Goal: Task Accomplishment & Management: Manage account settings

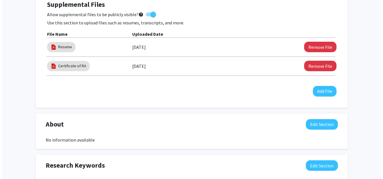
scroll to position [169, 0]
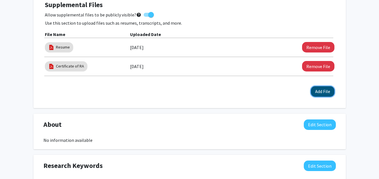
click at [320, 92] on button "Add File" at bounding box center [323, 91] width 24 height 10
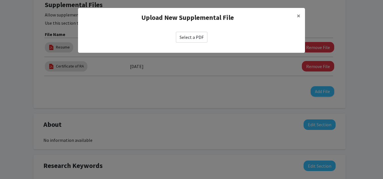
click at [195, 37] on label "Select a PDF" at bounding box center [191, 37] width 31 height 11
click at [0, 0] on input "Select a PDF" at bounding box center [0, 0] width 0 height 0
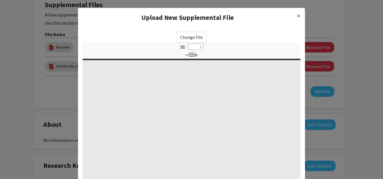
select select "custom"
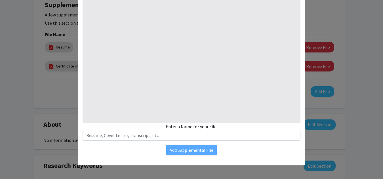
type input "0"
select select "custom"
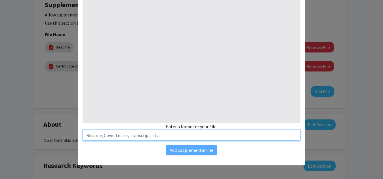
click at [139, 138] on input "text" at bounding box center [192, 135] width 218 height 11
type input "1"
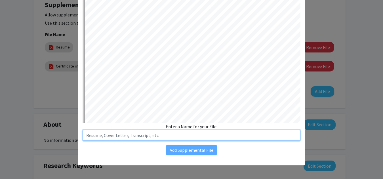
select select "auto"
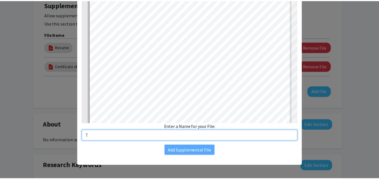
scroll to position [1, 0]
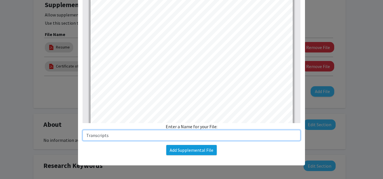
type input "Transcripts"
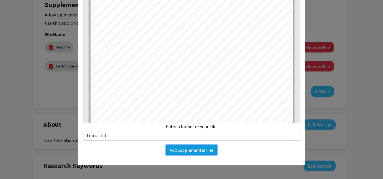
click at [201, 151] on button "Add Supplemental File" at bounding box center [191, 150] width 51 height 10
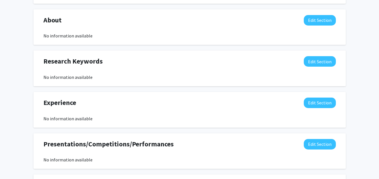
scroll to position [293, 0]
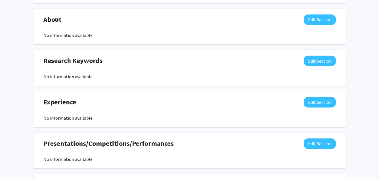
click at [54, 77] on div "No information available" at bounding box center [189, 76] width 292 height 7
click at [316, 62] on button "Edit Section" at bounding box center [320, 61] width 32 height 10
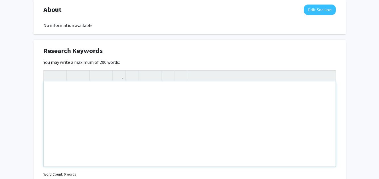
scroll to position [304, 0]
drag, startPoint x: 43, startPoint y: 51, endPoint x: 123, endPoint y: 62, distance: 81.4
click at [123, 62] on div "Research Keywords Edit Section You may write a maximum of 200 words: Insert lin…" at bounding box center [189, 118] width 312 height 159
drag, startPoint x: 103, startPoint y: 54, endPoint x: 67, endPoint y: 117, distance: 73.3
click at [67, 117] on div "Note to users with screen readers: Please deactivate our accessibility plugin f…" at bounding box center [190, 123] width 292 height 85
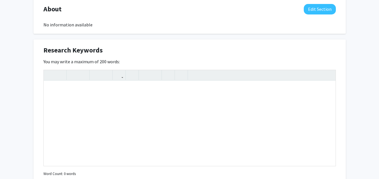
drag, startPoint x: 43, startPoint y: 49, endPoint x: 123, endPoint y: 61, distance: 81.2
click at [123, 61] on div "Research Keywords Edit Section You may write a maximum of 200 words: Insert lin…" at bounding box center [189, 118] width 312 height 159
copy div "Research Keywords Edit Section You may write a maximum of 200 words:"
click at [101, 98] on div "Note to users with screen readers: Please deactivate our accessibility plugin f…" at bounding box center [190, 123] width 292 height 85
paste div "Note to users with screen readers: Please deactivate our accessibility plugin f…"
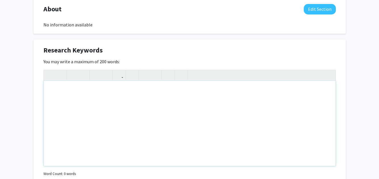
type textarea "<p>Tuberculosis, [MEDICAL_DATA] Epidemiology, Biostatistics, Statistical Modeli…"
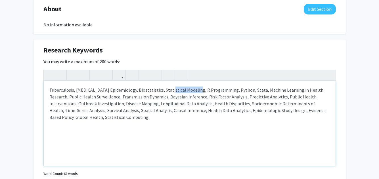
drag, startPoint x: 165, startPoint y: 90, endPoint x: 191, endPoint y: 90, distance: 26.1
click at [191, 90] on p "Tuberculosis, [MEDICAL_DATA] Epidemiology, Biostatistics, Statistical Modeling,…" at bounding box center [189, 104] width 280 height 34
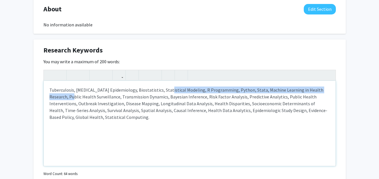
drag, startPoint x: 163, startPoint y: 91, endPoint x: 66, endPoint y: 98, distance: 97.6
click at [66, 98] on p "Tuberculosis, [MEDICAL_DATA] Epidemiology, Biostatistics, Statistical Modeling,…" at bounding box center [189, 104] width 280 height 34
copy p "Statistical Modeling, R Programming, Python, Stata, Machine Learning in Health …"
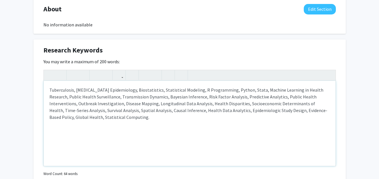
click at [138, 91] on p "Tuberculosis, [MEDICAL_DATA] Epidemiology, Biostatistics, Statistical Modeling,…" at bounding box center [189, 104] width 280 height 34
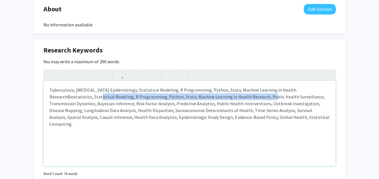
drag, startPoint x: 92, startPoint y: 97, endPoint x: 258, endPoint y: 96, distance: 166.5
click at [258, 96] on p "Tuberculosis, [MEDICAL_DATA] Epidemiology, Statistical Modeling, R Programming,…" at bounding box center [189, 107] width 280 height 41
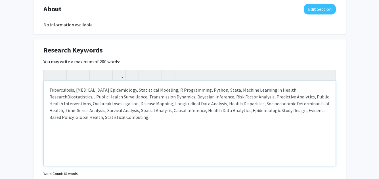
click at [67, 99] on p "Tuberculosis, [MEDICAL_DATA] Epidemiology, Statistical Modeling, R Programming,…" at bounding box center [189, 104] width 280 height 34
click at [182, 134] on div "Tuberculosis, [MEDICAL_DATA] Epidemiology, Statistical Modeling, R Programming,…" at bounding box center [190, 123] width 292 height 85
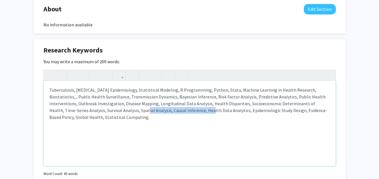
drag, startPoint x: 125, startPoint y: 111, endPoint x: 188, endPoint y: 110, distance: 63.0
click at [188, 110] on p "Tuberculosis, [MEDICAL_DATA] Epidemiology, Statistical Modeling, R Programming,…" at bounding box center [189, 104] width 280 height 34
type textarea "<p>Tuberculosis, [MEDICAL_DATA] Epidemiology, Statistical Modeling, R Programmi…"
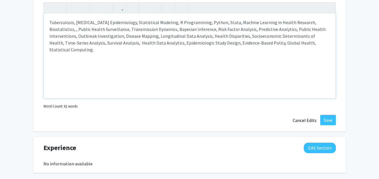
scroll to position [373, 0]
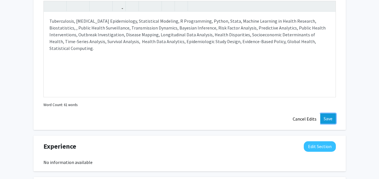
click at [332, 118] on button "Save" at bounding box center [328, 118] width 16 height 10
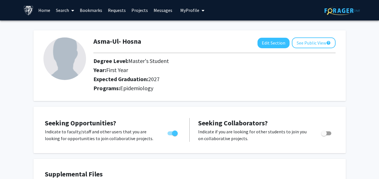
scroll to position [7, 0]
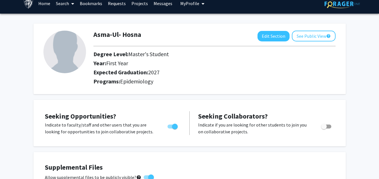
click at [64, 53] on img at bounding box center [64, 52] width 43 height 43
click at [309, 36] on button "See Public View help" at bounding box center [314, 36] width 44 height 11
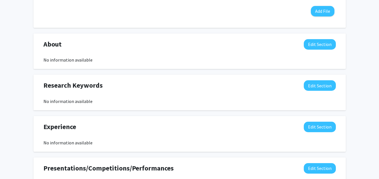
scroll to position [290, 0]
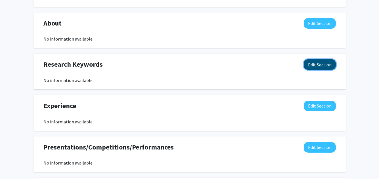
click at [329, 65] on button "Edit Section" at bounding box center [320, 64] width 32 height 10
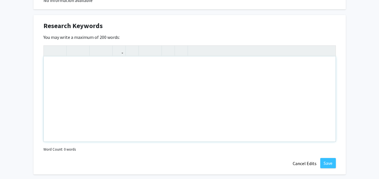
scroll to position [328, 0]
click at [109, 87] on div "Note to users with screen readers: Please deactivate our accessibility plugin f…" at bounding box center [190, 99] width 292 height 85
paste div "Note to users with screen readers: Please deactivate our accessibility plugin f…"
type textarea "<p>Tuberculosis, [MEDICAL_DATA] Epidemiology, Biostatistics, Statistical Modeli…"
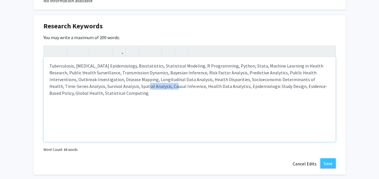
drag, startPoint x: 124, startPoint y: 87, endPoint x: 153, endPoint y: 85, distance: 29.3
click at [153, 85] on p "Tuberculosis, [MEDICAL_DATA] Epidemiology, Biostatistics, Statistical Modeling,…" at bounding box center [189, 79] width 280 height 34
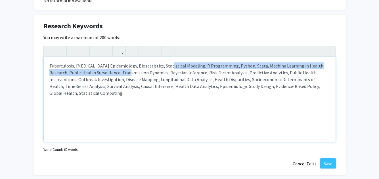
drag, startPoint x: 163, startPoint y: 67, endPoint x: 120, endPoint y: 74, distance: 43.8
click at [120, 74] on p "Tuberculosis, [MEDICAL_DATA] Epidemiology, Biostatistics, Statistical Modeling,…" at bounding box center [189, 79] width 280 height 34
copy p "Statistical Modeling, R Programming, Python, Stata, Machine Learning in Health …"
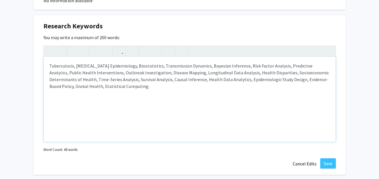
click at [47, 66] on div "Tuberculosis, [MEDICAL_DATA] Epidemiology, Biostatistics, Transmission Dynamics…" at bounding box center [190, 99] width 292 height 85
type textarea "<p>Statistical Modeling, R Programming, Python, Stata, Machine Learning in Heal…"
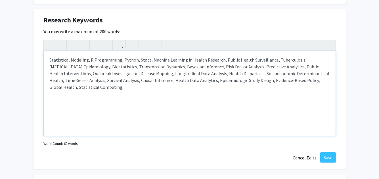
scroll to position [334, 0]
click at [328, 154] on button "Save" at bounding box center [328, 157] width 16 height 10
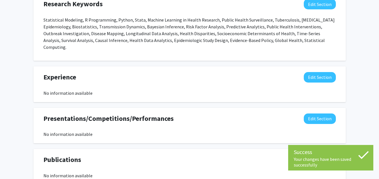
scroll to position [351, 0]
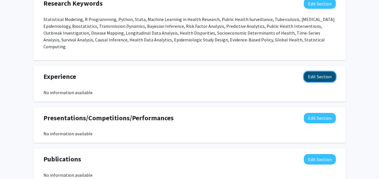
click at [312, 71] on button "Edit Section" at bounding box center [320, 76] width 32 height 10
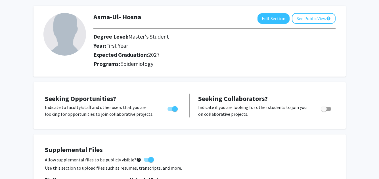
scroll to position [0, 0]
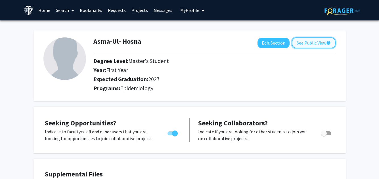
click at [314, 43] on button "See Public View help" at bounding box center [314, 42] width 44 height 11
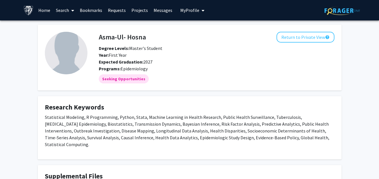
click at [74, 55] on img at bounding box center [66, 53] width 43 height 43
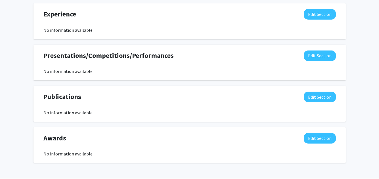
scroll to position [413, 0]
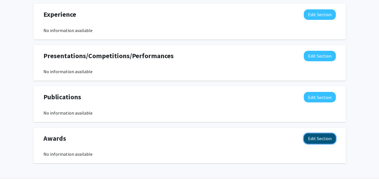
click at [313, 133] on button "Edit Section" at bounding box center [320, 138] width 32 height 10
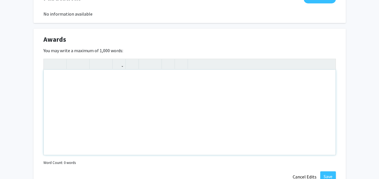
scroll to position [537, 0]
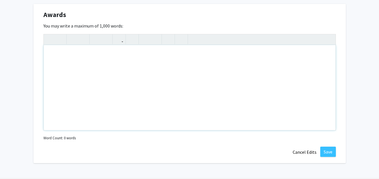
click at [83, 61] on div "Note to users with screen readers: Please deactivate our accessibility plugin f…" at bounding box center [190, 87] width 292 height 85
paste div "Note to users with screen readers: Please deactivate our accessibility plugin f…"
type textarea "<p>• 2023 National Science &amp; Technology (NST) Fellowship, MSc Thesis, Minis…"
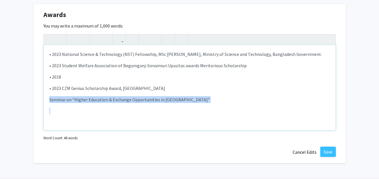
drag, startPoint x: 50, startPoint y: 92, endPoint x: 214, endPoint y: 96, distance: 164.0
click at [214, 96] on div "• 2023 National Science & Technology (NST) Fellowship, MSc [PERSON_NAME], Minis…" at bounding box center [190, 87] width 292 height 85
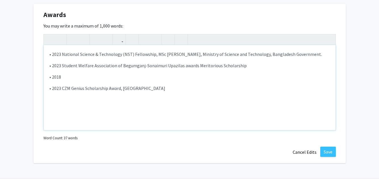
click at [61, 85] on p "• 2023 CZM Genius Scholarship Award, [GEOGRAPHIC_DATA]" at bounding box center [189, 88] width 280 height 7
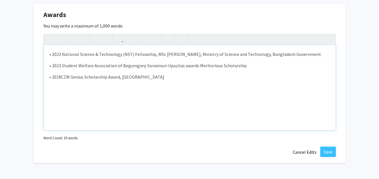
click at [51, 51] on p "• 2023 National Science & Technology (NST) Fellowship, MSc [PERSON_NAME], Minis…" at bounding box center [189, 54] width 280 height 7
click at [51, 62] on p "• 2023 Student Welfare Association of Begumganj-Sonaimuri Upazilas awards Merit…" at bounding box center [189, 65] width 280 height 7
click at [50, 73] on p "• 2018 CZM Genius Scholarship Award, [GEOGRAPHIC_DATA]" at bounding box center [189, 76] width 280 height 7
click at [143, 35] on use "button" at bounding box center [143, 35] width 0 height 0
click at [50, 62] on p "2023 Student Welfare Association of Begumganj-Sonaimuri Upazilas awards Meritor…" at bounding box center [189, 65] width 280 height 7
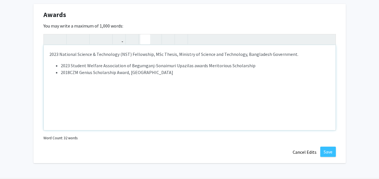
click at [148, 34] on button "button" at bounding box center [145, 39] width 10 height 10
click at [51, 51] on p "2023 National Science & Technology (NST) Fellowship, MSc Thesis, Ministry of Sc…" at bounding box center [189, 54] width 280 height 7
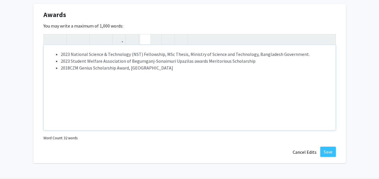
click at [143, 35] on use "button" at bounding box center [143, 35] width 0 height 0
click at [304, 51] on li "2023 National Science & Technology (NST) Fellowship, MSc Thesis, Ministry of Sc…" at bounding box center [195, 54] width 269 height 7
type textarea "<p><ul><li>&nbsp;2023 National Science &amp; Technology (NST) Fellowship, MSc T…"
click at [330, 147] on button "Save" at bounding box center [328, 152] width 16 height 10
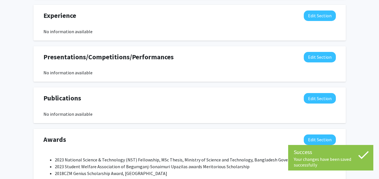
scroll to position [411, 0]
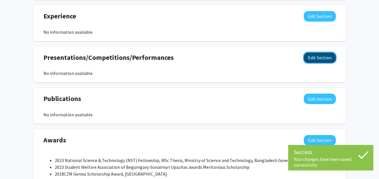
click at [316, 52] on button "Edit Section" at bounding box center [320, 57] width 32 height 10
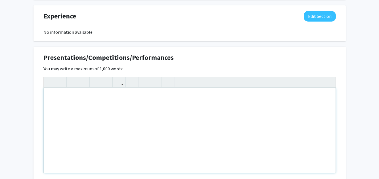
click at [91, 103] on div "Note to users with screen readers: Please deactivate our accessibility plugin f…" at bounding box center [190, 130] width 292 height 85
paste div "Note to users with screen readers: Please deactivate our accessibility plugin f…"
type textarea "<p>• 2020 Volunteer at NSTU Research Cell </p><p>• 2020 Completion of Computer …"
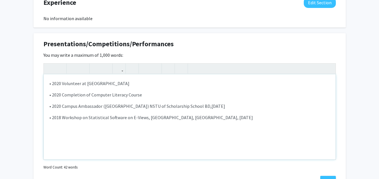
scroll to position [424, 0]
click at [52, 80] on p "• 2020 Volunteer at [GEOGRAPHIC_DATA]" at bounding box center [189, 83] width 280 height 7
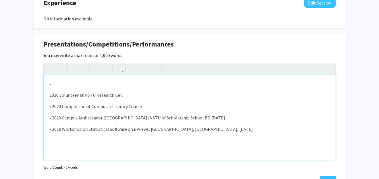
click at [53, 80] on p "•" at bounding box center [189, 83] width 280 height 7
click at [105, 80] on p "•Presentation on Short birth Interval" at bounding box center [189, 83] width 280 height 7
click at [121, 80] on p "•Presentation on Short birth-interval" at bounding box center [189, 83] width 280 height 7
click at [83, 80] on p "•Presentation on Short birth-interval and" at bounding box center [189, 83] width 280 height 7
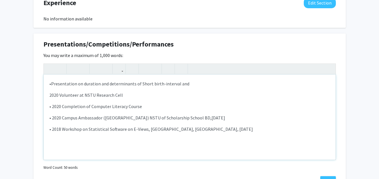
click at [184, 80] on p "•Presentation on duration and determinants of Short birth-interval and" at bounding box center [189, 83] width 280 height 7
click at [81, 80] on p "•Presentation on duration and determinants of Short birth-interval" at bounding box center [189, 83] width 280 height 7
click at [110, 80] on p "•Presentation on the Project on Duration and determinants of Short birth-interv…" at bounding box center [189, 83] width 280 height 7
click at [169, 80] on p "•Presentation on the Project on "Duration and determinants of Short birth-inter…" at bounding box center [189, 83] width 280 height 7
click at [209, 80] on p "•Presentation on the Project on "Duration and determinants of short birth-inter…" at bounding box center [189, 83] width 280 height 7
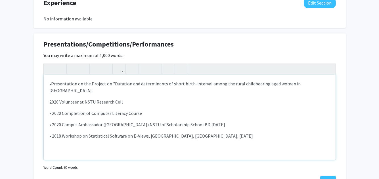
click at [314, 80] on p "•Presentation on the Project on "Duration and determinants of short birth-inter…" at bounding box center [189, 87] width 280 height 14
click at [49, 88] on div "•Presentation on the Project on "Duration and determinants of short birth-inter…" at bounding box center [190, 117] width 292 height 85
click at [143, 64] on use "button" at bounding box center [143, 64] width 0 height 0
click at [51, 80] on p "•Presentation on the Project on "Duration and determinants of short birth-inter…" at bounding box center [189, 87] width 280 height 14
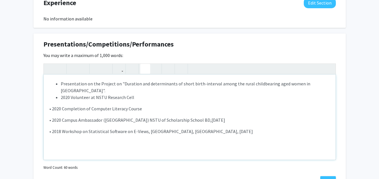
click at [144, 64] on icon "button" at bounding box center [145, 68] width 5 height 9
click at [51, 105] on p "• 2020 Completion of Computer Literacy Course" at bounding box center [189, 108] width 280 height 7
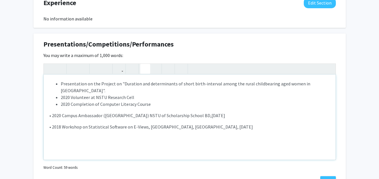
click at [143, 64] on use "button" at bounding box center [143, 64] width 0 height 0
click at [53, 112] on p "• 2020 Campus Ambassador ([GEOGRAPHIC_DATA]) NSTU of Scholarship School BD,[DAT…" at bounding box center [189, 115] width 280 height 7
click at [53, 112] on p "•2020 Campus Ambassador ([GEOGRAPHIC_DATA]) NSTU of Scholarship School BD,[DATE]" at bounding box center [189, 115] width 280 height 7
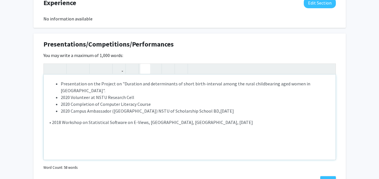
click at [143, 64] on use "button" at bounding box center [143, 64] width 0 height 0
click at [53, 119] on p "• 2018 Workshop on Statistical Software on E-Views, [GEOGRAPHIC_DATA], [GEOGRAP…" at bounding box center [189, 122] width 280 height 7
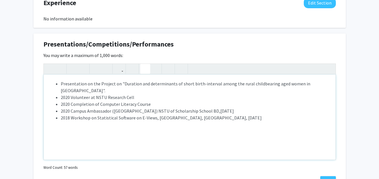
click at [145, 64] on icon "button" at bounding box center [145, 68] width 5 height 9
click at [61, 80] on li "Presentation on the Project on "Duration and determinants of short birth-interv…" at bounding box center [195, 87] width 269 height 14
click at [70, 94] on li "2020 Volunteer at NSTU Research Cell" at bounding box center [195, 97] width 269 height 7
click at [70, 101] on li "2020 Completion of Computer Literacy Course" at bounding box center [195, 104] width 269 height 7
click at [70, 108] on li "2020 Campus Ambassador ([GEOGRAPHIC_DATA]) NSTU of Scholarship School BD,[DATE]" at bounding box center [195, 111] width 269 height 7
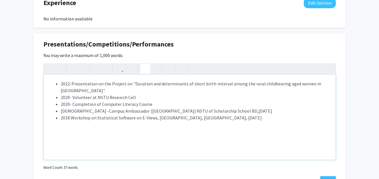
click at [70, 114] on li "2018 Workshop on Statistical Software on E-Views, [GEOGRAPHIC_DATA], [GEOGRAPHI…" at bounding box center [195, 117] width 269 height 7
click at [60, 80] on ul "2022-Presentation on the Project on "Duration and determinants of short birth-i…" at bounding box center [189, 100] width 280 height 41
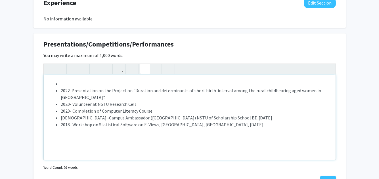
click at [60, 80] on ul "2022-Presentation on the Project on "Duration and determinants of short birth-i…" at bounding box center [189, 104] width 280 height 48
click at [135, 80] on li "2023-Defense of Graduate thesis on "" at bounding box center [195, 83] width 269 height 7
type textarea "<p><ul><li>2023-Defense of Graduate thesis on ""A Machine Learning Approach for…"
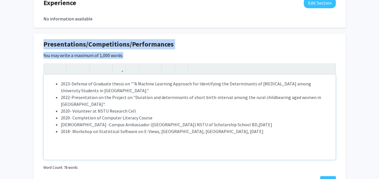
drag, startPoint x: 44, startPoint y: 38, endPoint x: 217, endPoint y: 134, distance: 197.9
click at [217, 134] on div "Presentations/Competitions/Performances Edit Section You may write a maximum of…" at bounding box center [189, 112] width 312 height 159
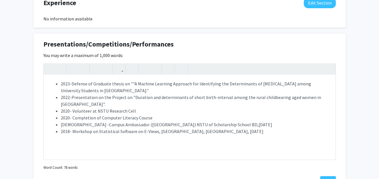
drag, startPoint x: 132, startPoint y: 43, endPoint x: 51, endPoint y: 39, distance: 80.9
click at [51, 39] on span "Presentations/Competitions/Performances" at bounding box center [108, 44] width 130 height 10
drag, startPoint x: 44, startPoint y: 37, endPoint x: 134, endPoint y: 49, distance: 90.7
click at [134, 49] on div "Presentations/Competitions/Performances Edit Section You may write a maximum of…" at bounding box center [189, 112] width 312 height 159
copy div "Presentations/Competitions/Performances Edit Section You may write a maximum of…"
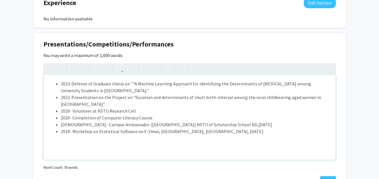
click at [190, 134] on div "2023-Defense of Graduate thesis on ""A Machine Learning Approach for Identifyin…" at bounding box center [190, 117] width 292 height 85
drag, startPoint x: 59, startPoint y: 77, endPoint x: 307, endPoint y: 123, distance: 252.2
click at [307, 123] on ul "2023-Defense of Graduate thesis on ""A Machine Learning Approach for Identifyin…" at bounding box center [189, 107] width 280 height 54
copy ul "2023-Defense of Graduate thesis on ""A Machine Learning Approach for Identifyin…"
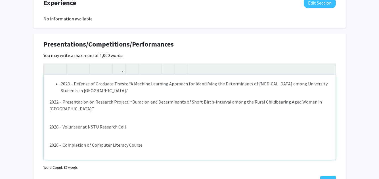
click at [49, 98] on p "2022 – Presentation on Research Project: “Duration and Determinants of Short Bi…" at bounding box center [189, 105] width 280 height 14
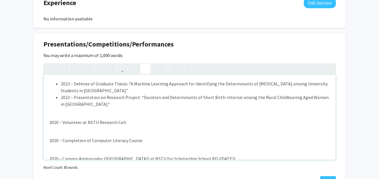
click at [143, 65] on icon "button" at bounding box center [145, 68] width 5 height 9
click at [49, 119] on p "2020 – Volunteer at NSTU Research Cell" at bounding box center [189, 122] width 280 height 7
click at [143, 64] on use "button" at bounding box center [143, 64] width 0 height 0
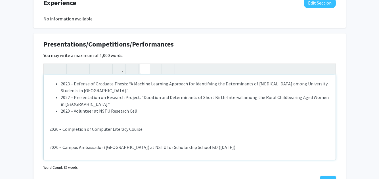
scroll to position [21, 0]
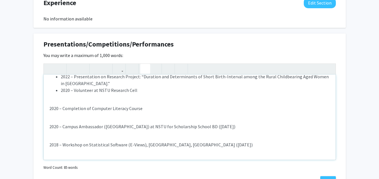
click at [49, 105] on p "2020 – Completion of Computer Literacy Course" at bounding box center [189, 108] width 280 height 7
click at [147, 64] on icon "button" at bounding box center [145, 68] width 5 height 9
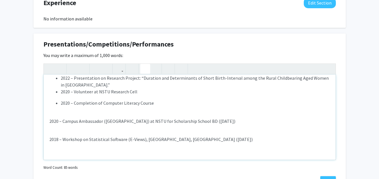
scroll to position [15, 0]
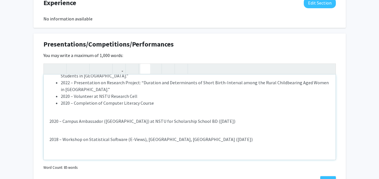
click at [49, 118] on p "2020 – Campus Ambassador ([GEOGRAPHIC_DATA]) at NSTU for Scholarship School BD …" at bounding box center [189, 121] width 280 height 7
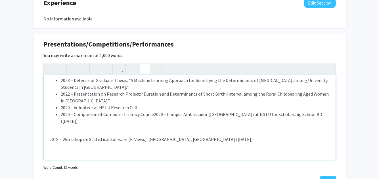
scroll to position [0, 0]
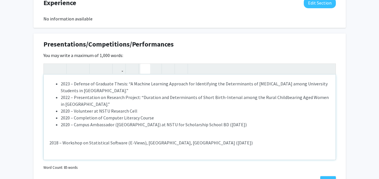
click at [49, 139] on p "2018 – Workshop on Statistical Software (E-Views), [GEOGRAPHIC_DATA], [GEOGRAPH…" at bounding box center [189, 142] width 280 height 7
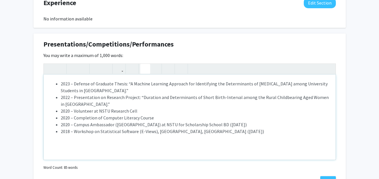
click at [121, 94] on li "2022 – Presentation on Research Project: “Duration and Determinants of Short Bi…" at bounding box center [195, 101] width 269 height 14
type textarea "<p><ul><li>2023 – Defense of Graduate Thesis: “A Machine Learning Approach for …"
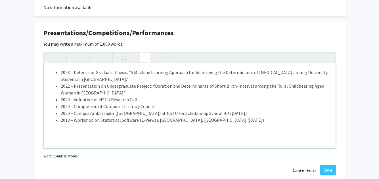
scroll to position [446, 0]
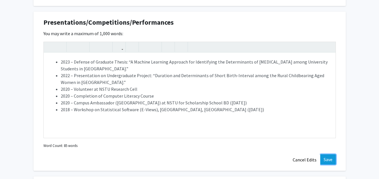
click at [325, 154] on button "Save" at bounding box center [328, 159] width 16 height 10
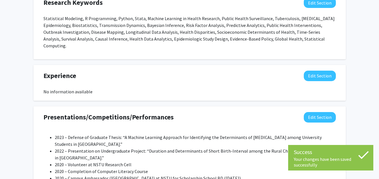
scroll to position [351, 0]
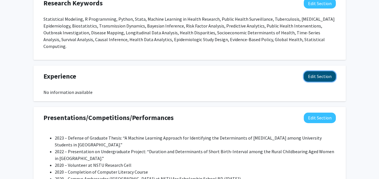
click at [320, 74] on button "Edit Section" at bounding box center [320, 76] width 32 height 10
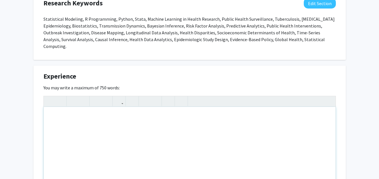
click at [62, 114] on div "Note to users with screen readers: Please deactivate our accessibility plugin f…" at bounding box center [190, 149] width 292 height 85
paste div "Note to users with screen readers: Please deactivate our accessibility plugin f…"
type textarea "<p>Research Assistant (RA) duties tailored to your profile:</p><br><p>Conducted…"
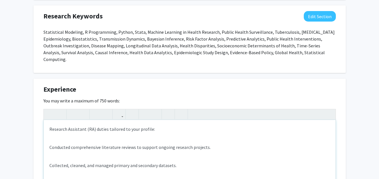
scroll to position [340, 0]
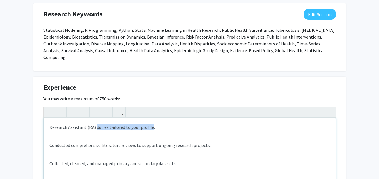
drag, startPoint x: 94, startPoint y: 121, endPoint x: 150, endPoint y: 120, distance: 55.0
click at [150, 124] on p "Research Assistant (RA) duties tailored to your profile:" at bounding box center [189, 127] width 280 height 7
drag, startPoint x: 49, startPoint y: 121, endPoint x: 98, endPoint y: 121, distance: 48.5
click at [98, 124] on p "Research Assistant (RA) :" at bounding box center [189, 127] width 280 height 7
click at [71, 108] on icon "button" at bounding box center [73, 112] width 5 height 9
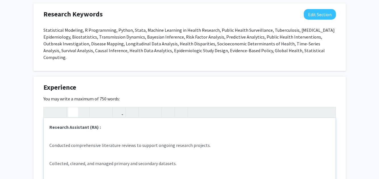
click at [99, 160] on p "Collected, cleaned, and managed primary and secondary datasets." at bounding box center [189, 163] width 280 height 7
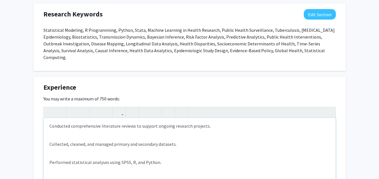
scroll to position [0, 0]
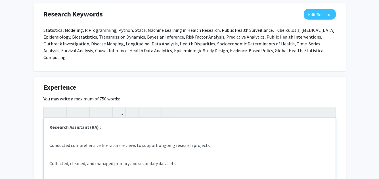
click at [49, 140] on div "Research Assistant (RA) : Conducted comprehensive literature reviews to support…" at bounding box center [190, 160] width 292 height 85
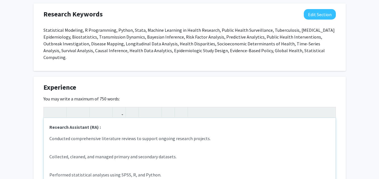
drag, startPoint x: 49, startPoint y: 140, endPoint x: 49, endPoint y: 132, distance: 7.4
click at [49, 132] on div "Research Assistant (RA) : Conducted comprehensive literature reviews to support…" at bounding box center [190, 160] width 292 height 85
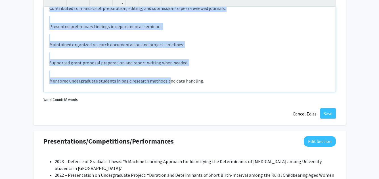
scroll to position [112, 0]
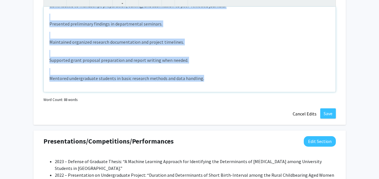
drag, startPoint x: 49, startPoint y: 132, endPoint x: 207, endPoint y: 85, distance: 164.6
click at [207, 85] on div "<p><strong>Research Assistant (RA) :</strong></p><p>Conducted comprehensive lit…" at bounding box center [189, 44] width 292 height 96
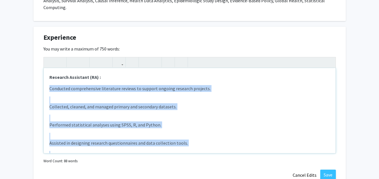
scroll to position [390, 0]
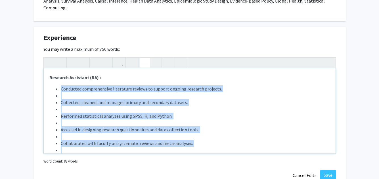
click at [145, 58] on icon "button" at bounding box center [145, 62] width 5 height 9
click at [209, 113] on li "Performed statistical analyses using SPSS, R, and Python." at bounding box center [195, 116] width 269 height 7
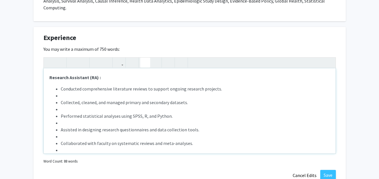
click at [65, 92] on li "Note to users with screen readers: Please deactivate our accessibility plugin f…" at bounding box center [195, 95] width 269 height 7
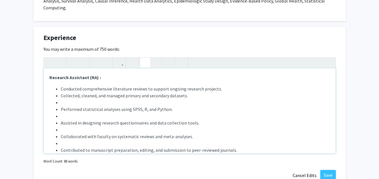
click at [62, 99] on li "Note to users with screen readers: Please deactivate our accessibility plugin f…" at bounding box center [195, 102] width 269 height 7
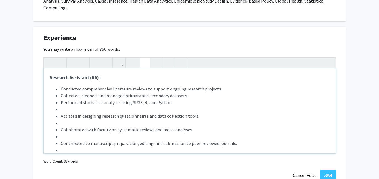
scroll to position [17, 0]
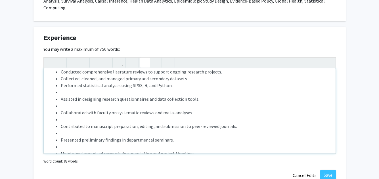
click at [61, 96] on li "Assisted in designing research questionnaires and data collection tools." at bounding box center [195, 99] width 269 height 7
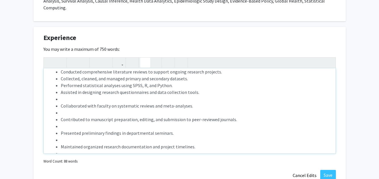
click at [61, 96] on li "Note to users with screen readers: Please deactivate our accessibility plugin f…" at bounding box center [195, 99] width 269 height 7
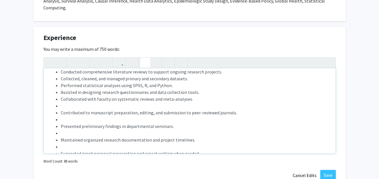
click at [58, 100] on ul "Conducted comprehensive literature reviews to support ongoing research projects…" at bounding box center [189, 119] width 280 height 102
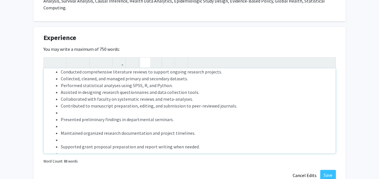
click at [62, 109] on li "Note to users with screen readers: Please deactivate our accessibility plugin f…" at bounding box center [195, 112] width 269 height 7
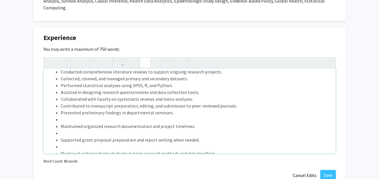
click at [61, 123] on li "Maintained organized research documentation and project timelines." at bounding box center [195, 126] width 269 height 7
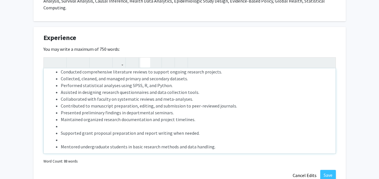
click at [60, 126] on ul "Conducted comprehensive literature reviews to support ongoing research projects…" at bounding box center [189, 109] width 280 height 82
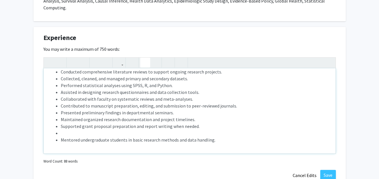
click at [60, 126] on ul "Conducted comprehensive literature reviews to support ongoing research projects…" at bounding box center [189, 105] width 280 height 75
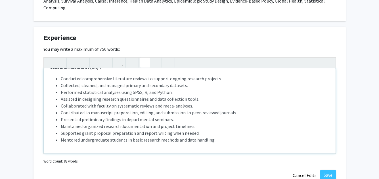
scroll to position [0, 0]
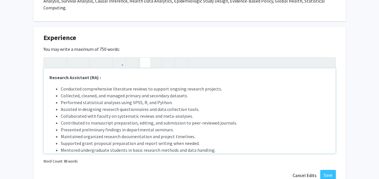
click at [58, 85] on ul "Conducted comprehensive literature reviews to support ongoing research projects…" at bounding box center [189, 119] width 280 height 68
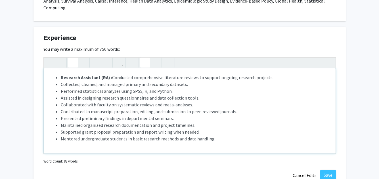
click at [143, 58] on use "button" at bounding box center [143, 58] width 0 height 0
click at [61, 75] on strong "Research Assistant (RA) :" at bounding box center [86, 78] width 51 height 6
click at [60, 74] on ul "Research Assistant (RA) : Conducted comprehensive literature reviews to support…" at bounding box center [189, 108] width 280 height 68
click at [112, 75] on span "Conducted comprehensive literature reviews to support ongoing research projects." at bounding box center [192, 78] width 161 height 6
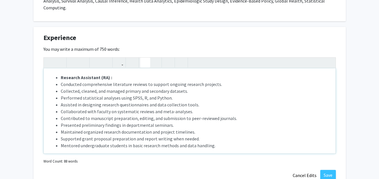
click at [61, 75] on strong "Research Assistant (RA) :" at bounding box center [86, 78] width 51 height 6
drag, startPoint x: 61, startPoint y: 70, endPoint x: 114, endPoint y: 68, distance: 53.1
click at [114, 74] on li "Research Assistant (RA) :" at bounding box center [195, 77] width 269 height 7
type textarea "<p><strong style="font-size: 1rem;">Research Assistant (RA) :</strong><br><ul><…"
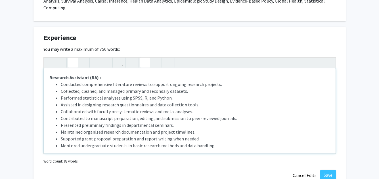
click at [147, 58] on icon "button" at bounding box center [145, 62] width 5 height 9
click at [219, 81] on li "Conducted comprehensive literature reviews to support ongoing research projects." at bounding box center [195, 84] width 269 height 7
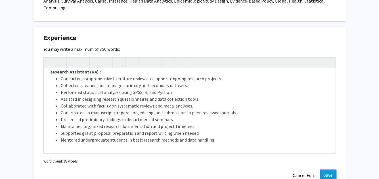
click at [328, 170] on button "Save" at bounding box center [328, 175] width 16 height 10
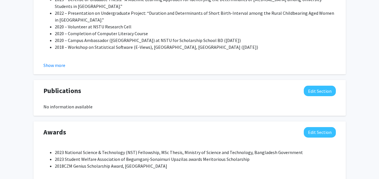
scroll to position [560, 0]
click at [318, 85] on button "Edit Section" at bounding box center [320, 90] width 32 height 10
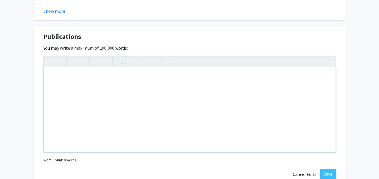
scroll to position [619, 0]
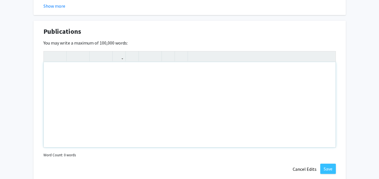
click at [74, 94] on div "Note to users with screen readers: Please deactivate our accessibility plugin f…" at bounding box center [190, 104] width 292 height 85
paste div "Note to users with screen readers: Please deactivate our accessibility plugin f…"
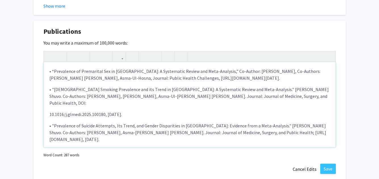
type textarea "<l>• “Ipsumdolor si Ametconsec Adi el Seddoeiusm: T Incididunt Utlabo etd Magn-…"
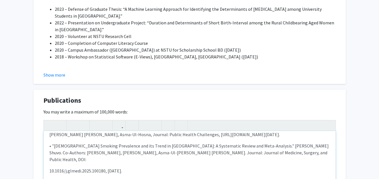
scroll to position [0, 0]
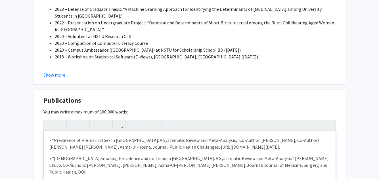
click at [51, 137] on p "• “Prevalence of Premarital Sex in [GEOGRAPHIC_DATA]: A Systematic Review and M…" at bounding box center [189, 144] width 280 height 14
click at [145, 121] on icon "button" at bounding box center [145, 125] width 5 height 9
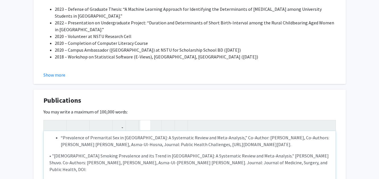
scroll to position [2, 0]
click at [51, 153] on p "• "[DEMOGRAPHIC_DATA] Smoking Prevalence and its Trend in [GEOGRAPHIC_DATA]: A …" at bounding box center [189, 163] width 280 height 20
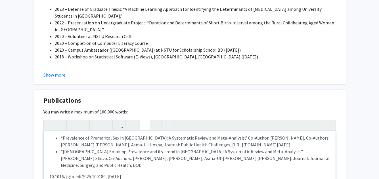
click at [142, 120] on button "button" at bounding box center [145, 125] width 10 height 10
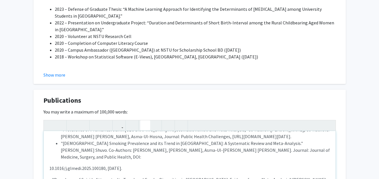
scroll to position [11, 0]
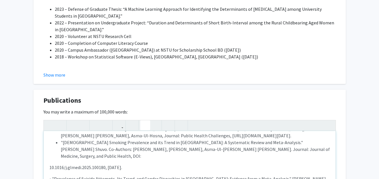
click at [50, 164] on p "10.1016/j.glmedi.2025.100180, [DATE]." at bounding box center [189, 167] width 280 height 7
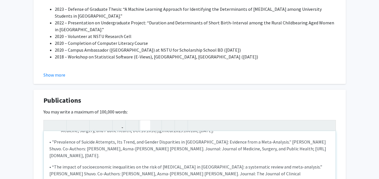
scroll to position [37, 0]
click at [50, 138] on p "• "Prevalence of Suicide Attempts, Its Trend, and Gender Disparities in [GEOGRA…" at bounding box center [189, 148] width 280 height 20
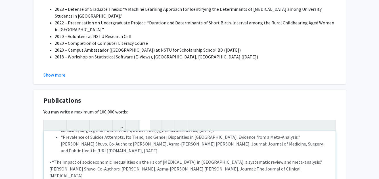
click at [147, 121] on icon "button" at bounding box center [145, 125] width 5 height 9
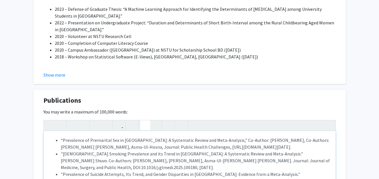
scroll to position [52, 0]
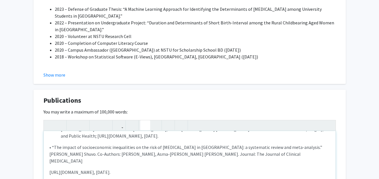
click at [50, 144] on p "• “The impact of socioeconomic inequalities on the risk of [MEDICAL_DATA] in [G…" at bounding box center [189, 154] width 280 height 20
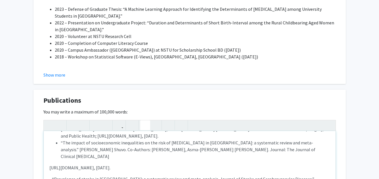
click at [143, 121] on icon "button" at bounding box center [145, 125] width 5 height 9
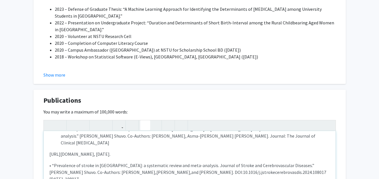
scroll to position [66, 0]
click at [49, 142] on div "“Prevalence of Premarital Sex in [GEOGRAPHIC_DATA]: A Systematic Review and Met…" at bounding box center [190, 173] width 292 height 85
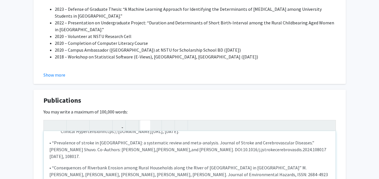
scroll to position [77, 0]
click at [51, 139] on p "• “Prevalence of stroke in [GEOGRAPHIC_DATA]: a systematic review and meta-anal…" at bounding box center [189, 149] width 280 height 20
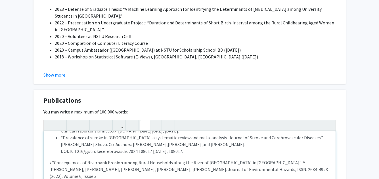
click at [145, 121] on icon "button" at bounding box center [145, 125] width 5 height 9
click at [52, 159] on p "• “Consequences of Riverbank Erosion among Rural Households along the River of …" at bounding box center [189, 169] width 280 height 20
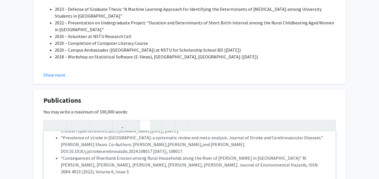
click at [142, 121] on button "button" at bounding box center [145, 125] width 10 height 10
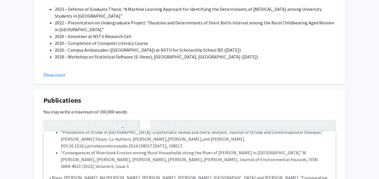
click at [52, 174] on p "• Rana, [PERSON_NAME], Md [PERSON_NAME], [PERSON_NAME], [PERSON_NAME], [GEOGRAP…" at bounding box center [189, 181] width 280 height 14
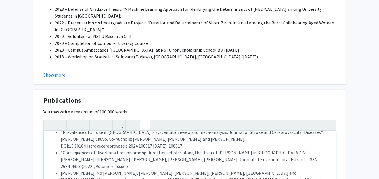
scroll to position [555, 0]
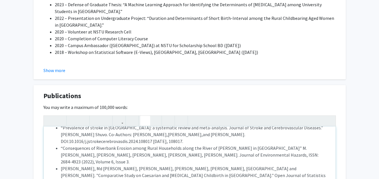
click at [142, 120] on div "“Prevalence of Premarital Sex in [GEOGRAPHIC_DATA]: A Systematic Review and Met…" at bounding box center [189, 163] width 292 height 96
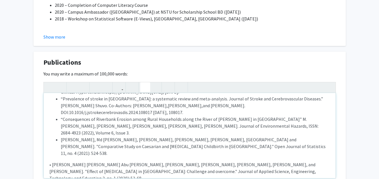
scroll to position [588, 0]
click at [51, 161] on p "• [PERSON_NAME] [PERSON_NAME] Abu [PERSON_NAME], [PERSON_NAME], [PERSON_NAME], …" at bounding box center [189, 171] width 280 height 20
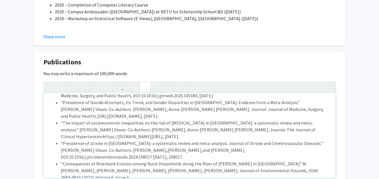
scroll to position [0, 0]
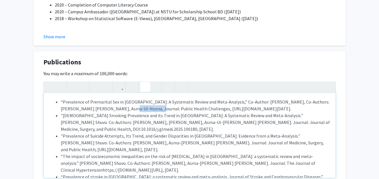
drag, startPoint x: 117, startPoint y: 101, endPoint x: 146, endPoint y: 102, distance: 29.5
click at [146, 102] on li "“Prevalence of Premarital Sex in [GEOGRAPHIC_DATA]: A Systematic Review and Met…" at bounding box center [195, 105] width 269 height 14
click at [71, 82] on use "button" at bounding box center [71, 82] width 0 height 0
drag, startPoint x: 116, startPoint y: 116, endPoint x: 145, endPoint y: 115, distance: 29.5
click at [145, 115] on li ""[DEMOGRAPHIC_DATA] Smoking Prevalence and its Trend in [GEOGRAPHIC_DATA]: A Sy…" at bounding box center [195, 122] width 269 height 20
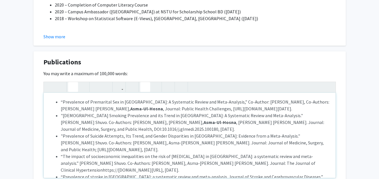
click at [71, 82] on icon "button" at bounding box center [73, 86] width 5 height 9
click at [171, 119] on li ""[DEMOGRAPHIC_DATA] Smoking Prevalence and its Trend in [GEOGRAPHIC_DATA]: A Sy…" at bounding box center [195, 122] width 269 height 20
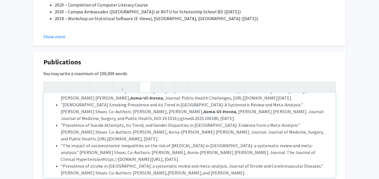
scroll to position [11, 0]
drag, startPoint x: 112, startPoint y: 125, endPoint x: 142, endPoint y: 126, distance: 30.1
click at [142, 126] on li ""Prevalence of Suicide Attempts, Its Trend, and Gender Disparities in [GEOGRAPH…" at bounding box center [195, 131] width 269 height 20
click at [75, 82] on icon "button" at bounding box center [73, 86] width 5 height 9
click at [184, 142] on li "“The impact of socioeconomic inequalities on the risk of [MEDICAL_DATA] in [GEO…" at bounding box center [195, 152] width 269 height 20
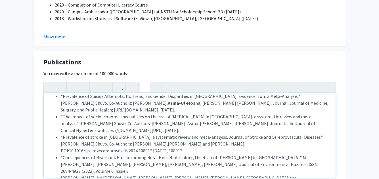
scroll to position [40, 0]
drag, startPoint x: 137, startPoint y: 117, endPoint x: 165, endPoint y: 116, distance: 28.7
click at [165, 116] on li "“The impact of socioeconomic inequalities on the risk of [MEDICAL_DATA] in [GEO…" at bounding box center [195, 123] width 269 height 20
click at [75, 82] on icon "button" at bounding box center [73, 86] width 5 height 9
click at [161, 146] on li "“Prevalence of stroke in [GEOGRAPHIC_DATA]: a systematic review and meta-analys…" at bounding box center [195, 143] width 269 height 20
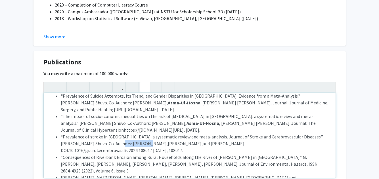
drag, startPoint x: 108, startPoint y: 137, endPoint x: 138, endPoint y: 137, distance: 29.8
click at [138, 137] on li "“Prevalence of stroke in [GEOGRAPHIC_DATA]: a systematic review and meta-analys…" at bounding box center [195, 143] width 269 height 20
click at [71, 82] on use "button" at bounding box center [71, 82] width 0 height 0
click at [163, 154] on li "“Consequences of Riverbank Erosion among Rural Households along the River of [P…" at bounding box center [195, 164] width 269 height 20
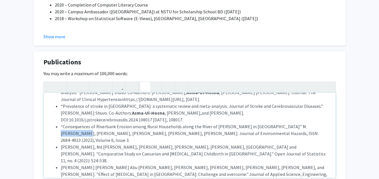
drag, startPoint x: 290, startPoint y: 120, endPoint x: 319, endPoint y: 118, distance: 29.6
click at [319, 123] on li "“Consequences of Riverbank Erosion among Rural Households along the River of [P…" at bounding box center [195, 133] width 269 height 20
click at [71, 82] on use "button" at bounding box center [71, 82] width 0 height 0
click at [221, 144] on li "[PERSON_NAME], Md [PERSON_NAME], [PERSON_NAME], [PERSON_NAME], [PERSON_NAME], […" at bounding box center [195, 154] width 269 height 20
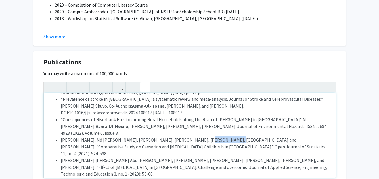
drag, startPoint x: 185, startPoint y: 126, endPoint x: 214, endPoint y: 127, distance: 29.0
click at [214, 136] on li "[PERSON_NAME], Md [PERSON_NAME], [PERSON_NAME], [PERSON_NAME], [PERSON_NAME], […" at bounding box center [195, 146] width 269 height 20
click at [71, 82] on icon "button" at bounding box center [73, 86] width 5 height 9
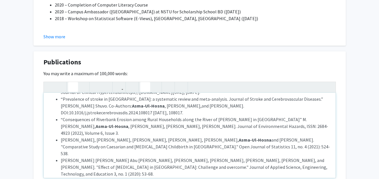
click at [157, 163] on div "“Prevalence of Premarital Sex in [GEOGRAPHIC_DATA]: A Systematic Review and Met…" at bounding box center [190, 135] width 292 height 85
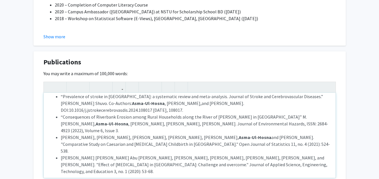
scroll to position [81, 0]
drag, startPoint x: 283, startPoint y: 137, endPoint x: 312, endPoint y: 137, distance: 28.7
click at [312, 154] on li "[PERSON_NAME] [PERSON_NAME] Abu [PERSON_NAME], [PERSON_NAME], [PERSON_NAME], [P…" at bounding box center [195, 164] width 269 height 20
click at [73, 82] on icon "button" at bounding box center [73, 86] width 5 height 9
click at [115, 154] on li "[PERSON_NAME] [PERSON_NAME] Abu [PERSON_NAME], [PERSON_NAME], [PERSON_NAME], [P…" at bounding box center [195, 164] width 269 height 20
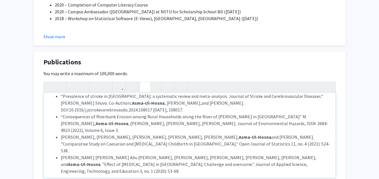
scroll to position [0, 0]
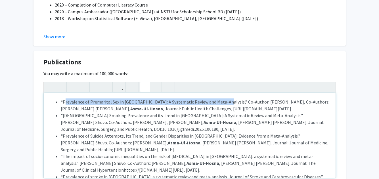
drag, startPoint x: 63, startPoint y: 96, endPoint x: 220, endPoint y: 95, distance: 157.2
click at [220, 98] on li "“Prevalence of Premarital Sex in [GEOGRAPHIC_DATA]: A Systematic Review and Met…" at bounding box center [195, 105] width 269 height 14
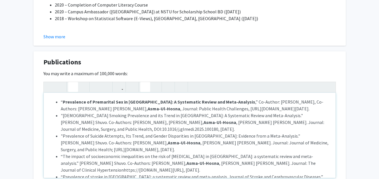
click at [74, 82] on icon "button" at bounding box center [73, 86] width 5 height 9
click at [117, 125] on li ""[DEMOGRAPHIC_DATA] Smoking Prevalence and its Trend in [GEOGRAPHIC_DATA]: A Sy…" at bounding box center [195, 122] width 269 height 20
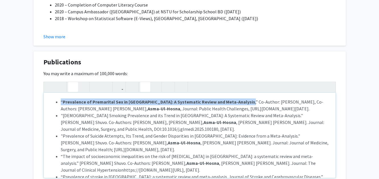
drag, startPoint x: 61, startPoint y: 94, endPoint x: 232, endPoint y: 94, distance: 171.4
click at [232, 98] on li "“ Prevalence of Premarital Sex in [GEOGRAPHIC_DATA]: A Systematic Review and Me…" at bounding box center [195, 105] width 269 height 14
click at [71, 82] on use "button" at bounding box center [71, 82] width 0 height 0
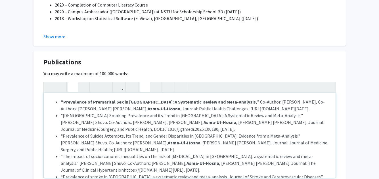
click at [165, 129] on li ""[DEMOGRAPHIC_DATA] Smoking Prevalence and its Trend in [GEOGRAPHIC_DATA]: A Sy…" at bounding box center [195, 122] width 269 height 20
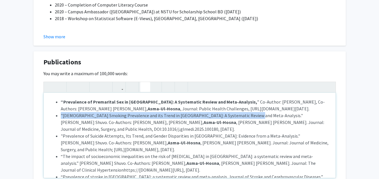
drag, startPoint x: 60, startPoint y: 115, endPoint x: 248, endPoint y: 114, distance: 188.1
click at [248, 114] on ul "“ Prevalence of Premarital Sex in [GEOGRAPHIC_DATA]: A Systematic Review and Me…" at bounding box center [189, 176] width 280 height 157
click at [71, 82] on use "button" at bounding box center [71, 82] width 0 height 0
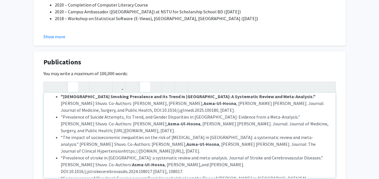
scroll to position [18, 0]
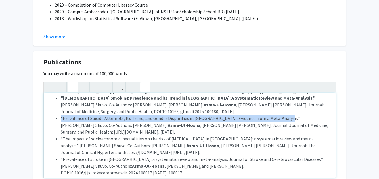
drag, startPoint x: 61, startPoint y: 116, endPoint x: 277, endPoint y: 118, distance: 215.9
click at [277, 118] on li ""Prevalence of Suicide Attempts, Its Trend, and Gender Disparities in [GEOGRAPH…" at bounding box center [195, 125] width 269 height 20
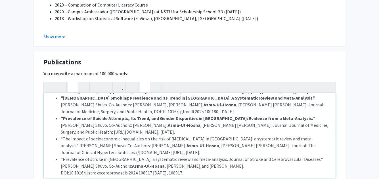
click at [71, 82] on icon "button" at bounding box center [73, 86] width 5 height 9
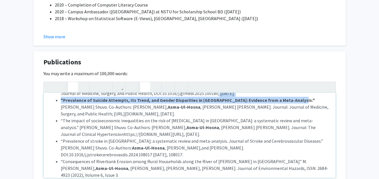
scroll to position [37, 0]
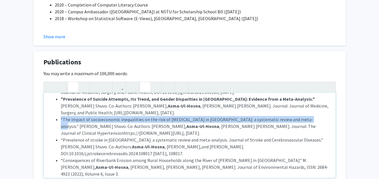
drag, startPoint x: 60, startPoint y: 120, endPoint x: 300, endPoint y: 118, distance: 239.5
click at [300, 118] on li "“The impact of socioeconomic inequalities on the risk of [MEDICAL_DATA] in [GEO…" at bounding box center [195, 126] width 269 height 20
click at [71, 82] on use "button" at bounding box center [71, 82] width 0 height 0
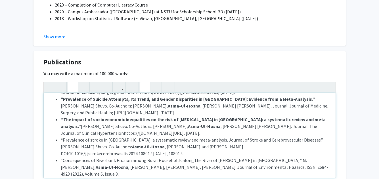
click at [114, 142] on li "“Prevalence of stroke in [GEOGRAPHIC_DATA]: a systematic review and meta-analys…" at bounding box center [195, 146] width 269 height 20
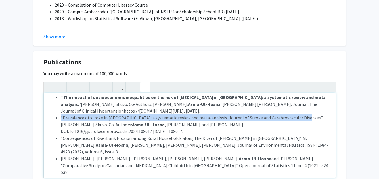
drag, startPoint x: 60, startPoint y: 117, endPoint x: 299, endPoint y: 116, distance: 238.9
click at [299, 116] on ul "“ Prevalence of Premarital Sex in [GEOGRAPHIC_DATA]: A Systematic Review and Me…" at bounding box center [189, 117] width 280 height 157
click at [73, 82] on icon "button" at bounding box center [73, 86] width 5 height 9
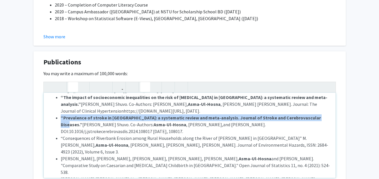
scroll to position [67, 0]
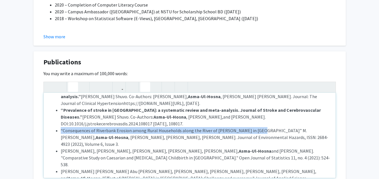
drag, startPoint x: 60, startPoint y: 130, endPoint x: 258, endPoint y: 129, distance: 198.0
click at [258, 129] on ul "“ Prevalence of Premarital Sex in [GEOGRAPHIC_DATA]: A Systematic Review and Me…" at bounding box center [189, 110] width 280 height 157
click at [74, 82] on icon "button" at bounding box center [73, 86] width 5 height 9
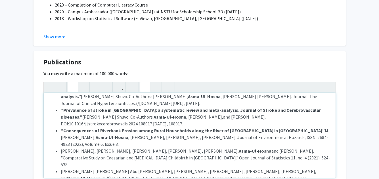
scroll to position [87, 0]
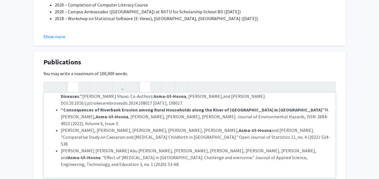
click at [104, 147] on li "[PERSON_NAME] [PERSON_NAME] Abu [PERSON_NAME], [PERSON_NAME], [PERSON_NAME], [P…" at bounding box center [195, 157] width 269 height 20
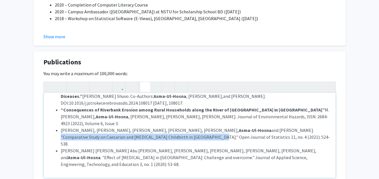
drag, startPoint x: 253, startPoint y: 121, endPoint x: 142, endPoint y: 131, distance: 111.3
click at [142, 131] on li "[PERSON_NAME], Md [PERSON_NAME], [PERSON_NAME], [PERSON_NAME], [PERSON_NAME], […" at bounding box center [195, 137] width 269 height 20
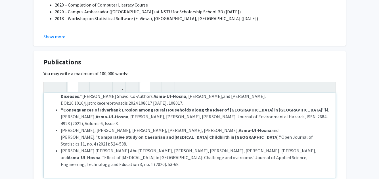
click at [76, 82] on button "button" at bounding box center [73, 87] width 10 height 10
click at [158, 149] on li "[PERSON_NAME] [PERSON_NAME] Abu [PERSON_NAME], [PERSON_NAME], [PERSON_NAME], [P…" at bounding box center [195, 157] width 269 height 20
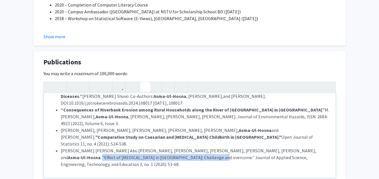
drag, startPoint x: 59, startPoint y: 143, endPoint x: 177, endPoint y: 143, distance: 118.6
click at [177, 143] on ul "“ Prevalence of Premarital Sex in [GEOGRAPHIC_DATA]: A Systematic Review and Me…" at bounding box center [189, 89] width 280 height 157
click at [74, 82] on icon "button" at bounding box center [73, 86] width 5 height 9
type textarea "<l><ip><do><sitame>&cons;“Adipiscing el Seddoeiusm Tem in Utlaboreet: D Magnaal…"
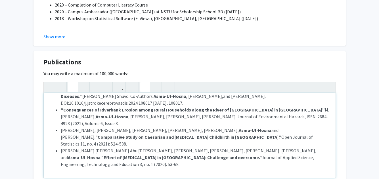
click at [173, 157] on div "“ Prevalence of Premarital Sex in [GEOGRAPHIC_DATA]: A Systematic Review and Me…" at bounding box center [190, 135] width 292 height 85
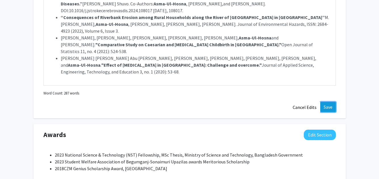
click at [329, 102] on button "Save" at bounding box center [328, 107] width 16 height 10
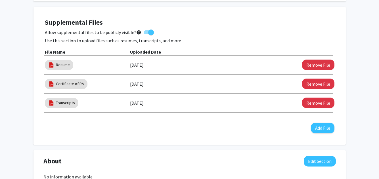
scroll to position [0, 0]
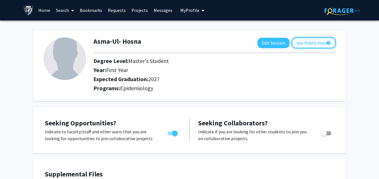
click at [306, 45] on button "See Public View help" at bounding box center [314, 42] width 44 height 11
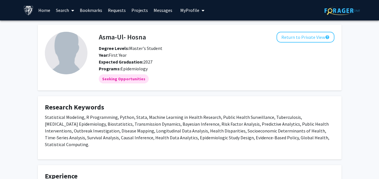
click at [68, 55] on img at bounding box center [66, 53] width 43 height 43
click at [70, 62] on img at bounding box center [66, 53] width 43 height 43
drag, startPoint x: 70, startPoint y: 62, endPoint x: 116, endPoint y: 41, distance: 50.8
click at [116, 41] on fg-card-body "Asma-Ul- Hosna Return to Private View help Degree Levels: Master's Student Year…" at bounding box center [189, 58] width 289 height 52
click at [116, 41] on h4 "Asma-Ul- Hosna" at bounding box center [122, 37] width 47 height 10
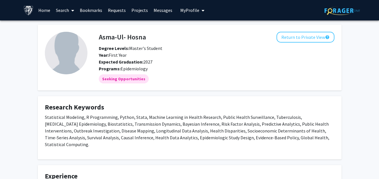
click at [196, 10] on span "My Profile" at bounding box center [189, 10] width 19 height 6
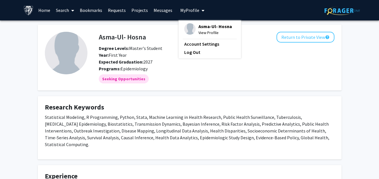
click at [198, 31] on span "View Profile" at bounding box center [214, 33] width 33 height 6
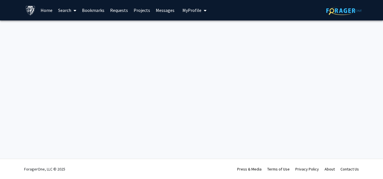
click at [196, 31] on div at bounding box center [191, 31] width 383 height 23
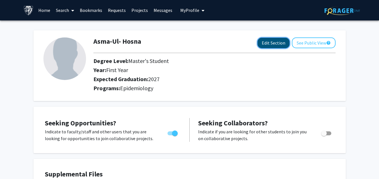
click at [270, 42] on button "Edit Section" at bounding box center [273, 43] width 32 height 10
select select "first_year"
select select "2027"
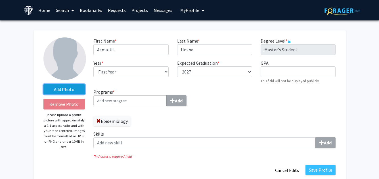
click at [61, 85] on label "Add Photo" at bounding box center [64, 89] width 42 height 10
click at [0, 0] on input "Add Photo" at bounding box center [0, 0] width 0 height 0
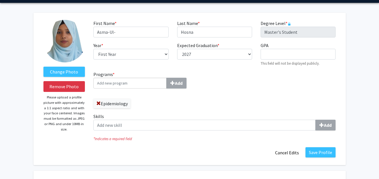
click at [182, 136] on div "* Indicates a required field" at bounding box center [214, 138] width 251 height 7
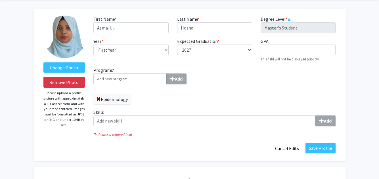
scroll to position [21, 0]
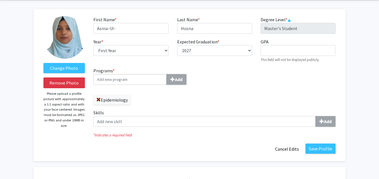
click at [177, 85] on div "Programs * Add Epidemiology" at bounding box center [151, 85] width 117 height 37
click at [135, 78] on input "Programs * Add" at bounding box center [129, 79] width 73 height 11
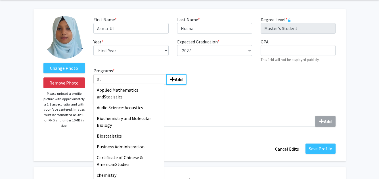
click at [135, 78] on input "St" at bounding box center [129, 79] width 73 height 11
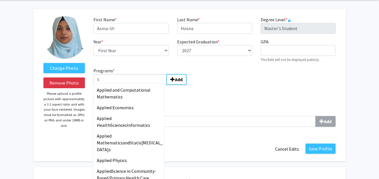
type input "S"
click at [245, 93] on div "Programs * S Applied and Computational Mathematic s Applied Economic s Applied …" at bounding box center [214, 99] width 251 height 64
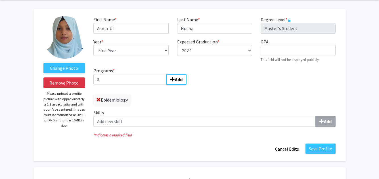
click at [105, 78] on input "S" at bounding box center [129, 79] width 73 height 11
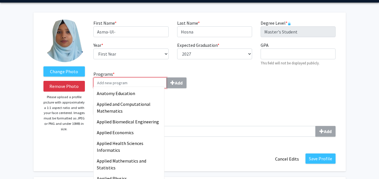
scroll to position [0, 0]
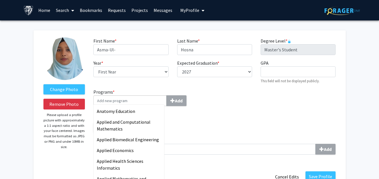
click at [236, 102] on div "Programs * Anatomy Education Applied and Computational Mathematics Applied Biom…" at bounding box center [214, 124] width 251 height 71
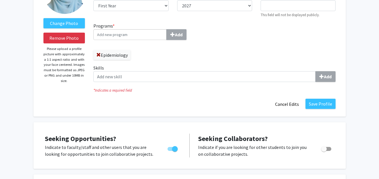
scroll to position [68, 0]
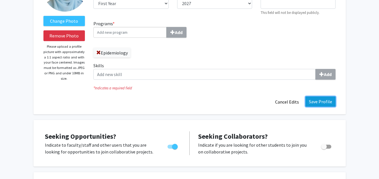
click at [330, 100] on button "Save Profile" at bounding box center [320, 101] width 30 height 10
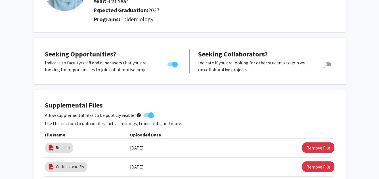
scroll to position [0, 0]
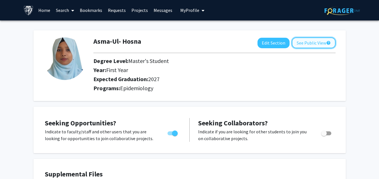
click at [306, 41] on button "See Public View help" at bounding box center [314, 42] width 44 height 11
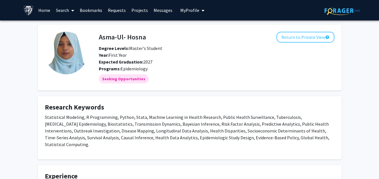
click at [120, 7] on link "Requests" at bounding box center [117, 10] width 24 height 20
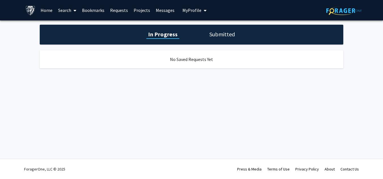
click at [220, 35] on h1 "Submitted" at bounding box center [222, 34] width 29 height 8
click at [66, 9] on link "Search" at bounding box center [67, 10] width 24 height 20
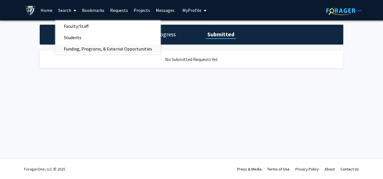
click at [81, 47] on span "Funding, Programs, & External Opportunities" at bounding box center [107, 48] width 105 height 11
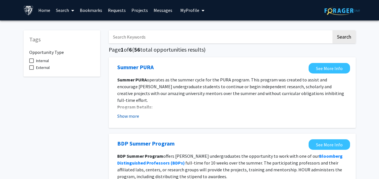
click at [133, 115] on button "Show more" at bounding box center [128, 116] width 22 height 7
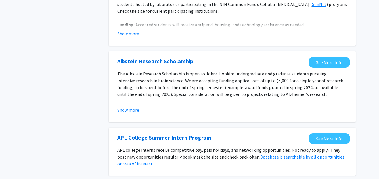
scroll to position [360, 0]
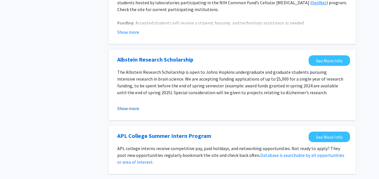
click at [131, 105] on button "Show more" at bounding box center [128, 108] width 22 height 7
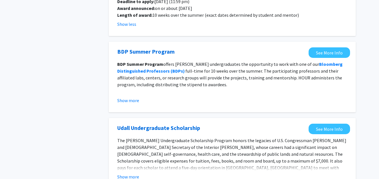
scroll to position [0, 0]
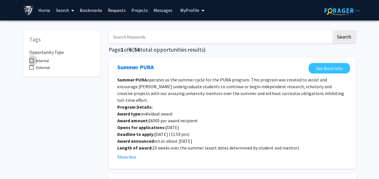
click at [32, 61] on span at bounding box center [31, 60] width 5 height 5
click at [31, 63] on input "Internal" at bounding box center [31, 63] width 0 height 0
checkbox input "true"
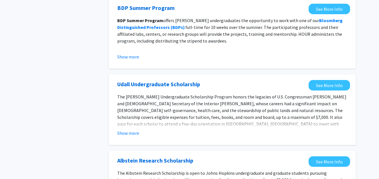
scroll to position [136, 0]
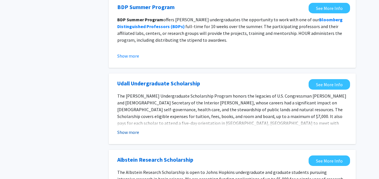
click at [133, 132] on button "Show more" at bounding box center [128, 132] width 22 height 7
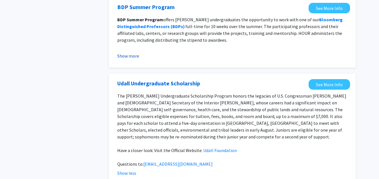
click at [127, 54] on button "Show more" at bounding box center [128, 55] width 22 height 7
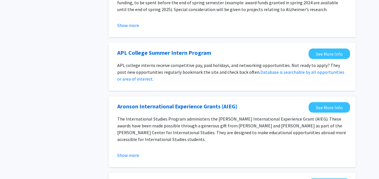
scroll to position [436, 0]
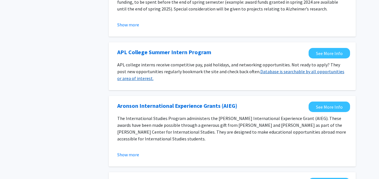
click at [131, 71] on link "Database is searchable by all opportunities or area of interest." at bounding box center [230, 75] width 227 height 12
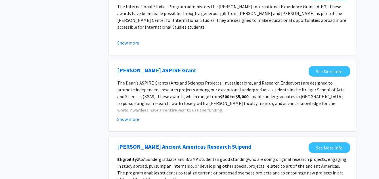
scroll to position [548, 0]
click at [132, 115] on button "Show more" at bounding box center [128, 118] width 22 height 7
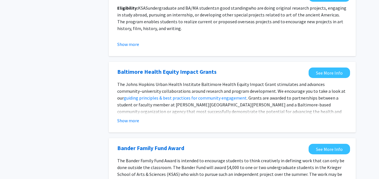
scroll to position [747, 0]
click at [134, 117] on button "Show more" at bounding box center [128, 120] width 22 height 7
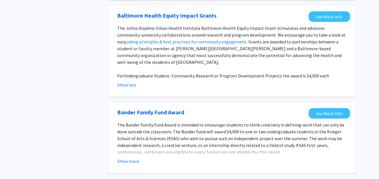
scroll to position [836, 0]
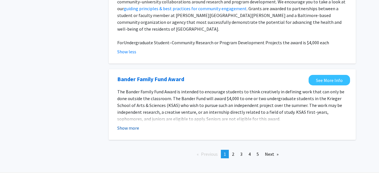
click at [135, 125] on button "Show more" at bounding box center [128, 128] width 22 height 7
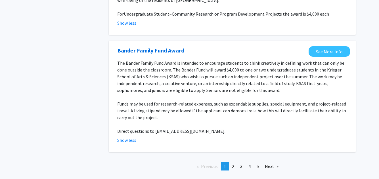
scroll to position [877, 0]
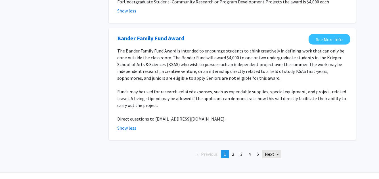
click at [274, 150] on link "Next page" at bounding box center [271, 154] width 19 height 9
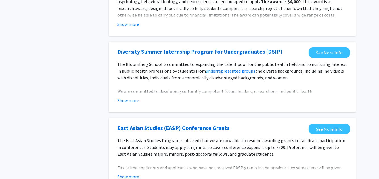
scroll to position [695, 0]
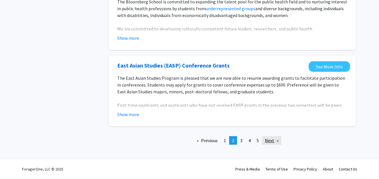
click at [268, 138] on link "Next page" at bounding box center [271, 140] width 19 height 9
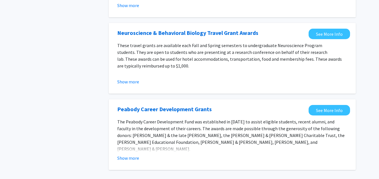
scroll to position [680, 0]
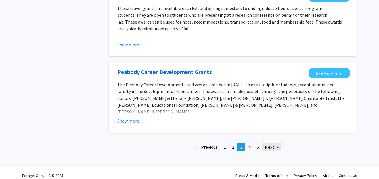
click at [273, 143] on link "Next page" at bounding box center [271, 147] width 19 height 9
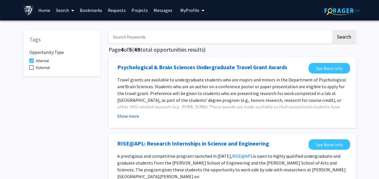
click at [131, 116] on button "Show more" at bounding box center [128, 116] width 22 height 7
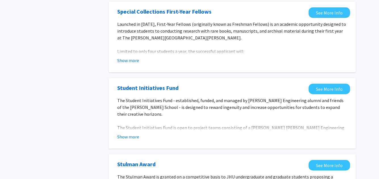
scroll to position [788, 0]
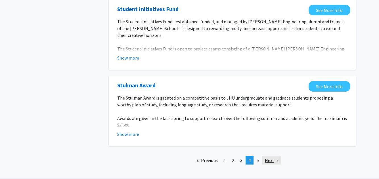
click at [270, 156] on link "Next page" at bounding box center [271, 160] width 19 height 9
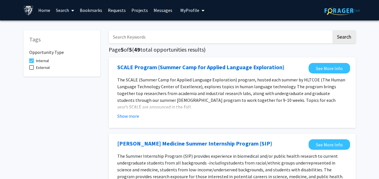
click at [137, 10] on link "Projects" at bounding box center [140, 10] width 22 height 20
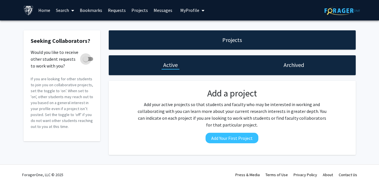
click at [87, 60] on span at bounding box center [86, 59] width 6 height 6
click at [86, 61] on input "Would you like to receive other student requests to work with you?" at bounding box center [85, 61] width 0 height 0
checkbox input "true"
click at [170, 66] on h1 "Active" at bounding box center [170, 65] width 14 height 8
click at [293, 64] on h1 "Archived" at bounding box center [293, 65] width 20 height 8
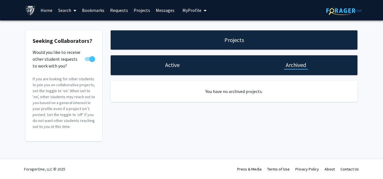
click at [153, 7] on link "Messages" at bounding box center [165, 10] width 24 height 20
